Goal: Check status: Check status

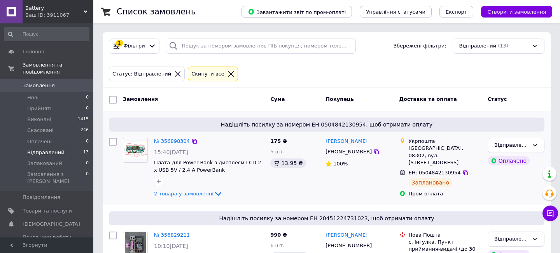
scroll to position [42, 0]
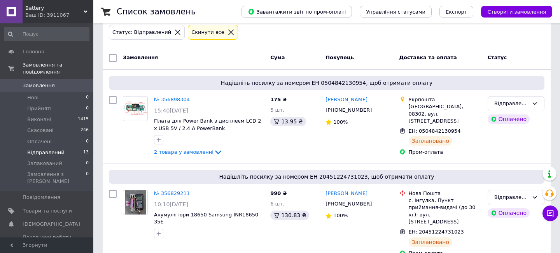
click at [42, 149] on span "Відправлений" at bounding box center [45, 152] width 37 height 7
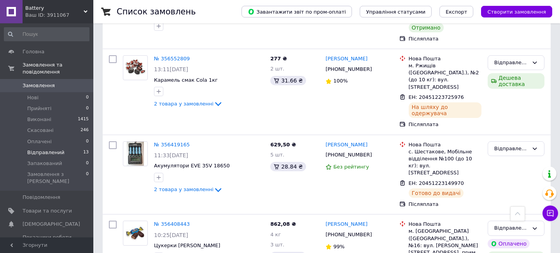
scroll to position [839, 0]
click at [33, 149] on span "Відправлений" at bounding box center [45, 152] width 37 height 7
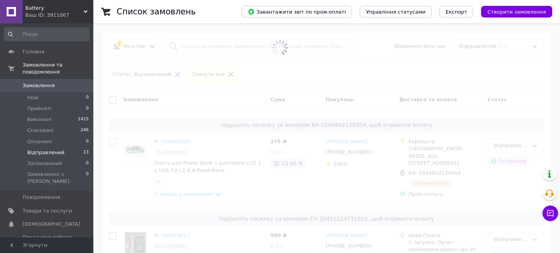
click at [44, 149] on span "Відправлений" at bounding box center [45, 152] width 37 height 7
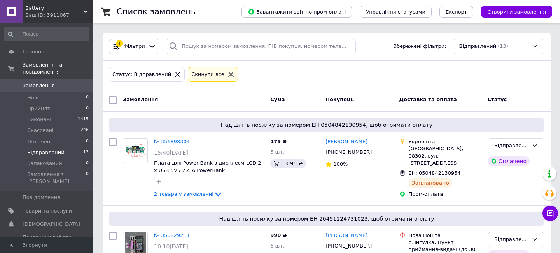
click at [44, 149] on span "Відправлений" at bounding box center [45, 152] width 37 height 7
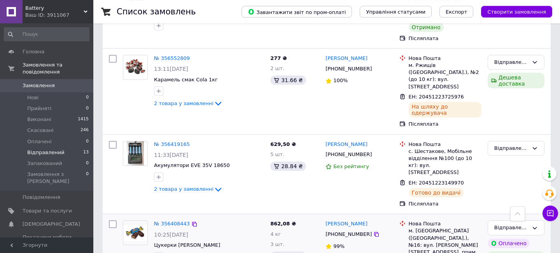
scroll to position [840, 0]
click at [40, 149] on span "Відправлений" at bounding box center [45, 152] width 37 height 7
click at [38, 138] on span "Оплачені" at bounding box center [39, 141] width 24 height 7
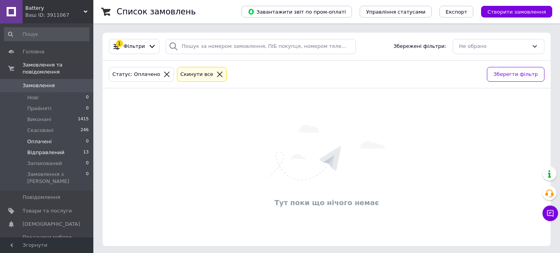
click at [40, 149] on span "Відправлений" at bounding box center [45, 152] width 37 height 7
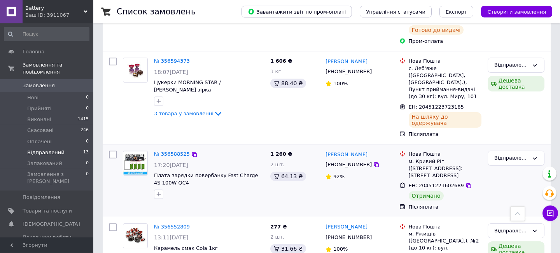
scroll to position [671, 0]
click at [523, 154] on div "Відправлений" at bounding box center [511, 158] width 34 height 8
click at [507, 181] on li "Виконано" at bounding box center [516, 188] width 56 height 14
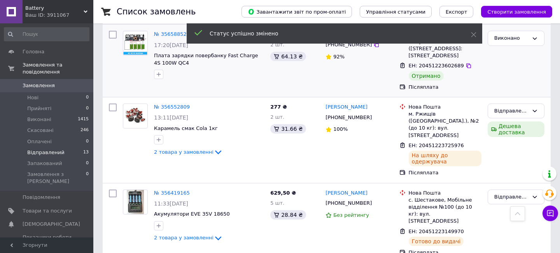
scroll to position [875, 0]
